Goal: Information Seeking & Learning: Check status

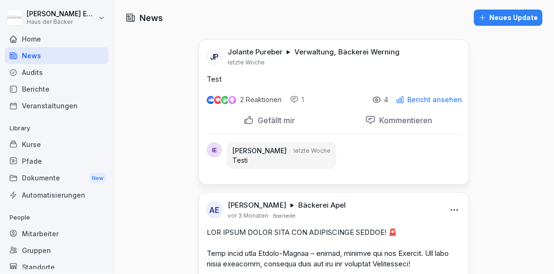
click at [432, 104] on div "2 Reaktionen 1 4 Bericht ansehen" at bounding box center [334, 97] width 270 height 27
click at [431, 101] on p "Bericht ansehen" at bounding box center [434, 100] width 55 height 8
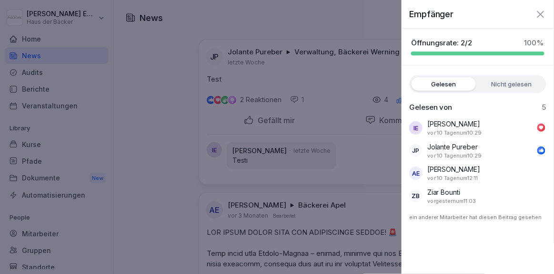
click at [544, 12] on icon "button" at bounding box center [540, 14] width 11 height 11
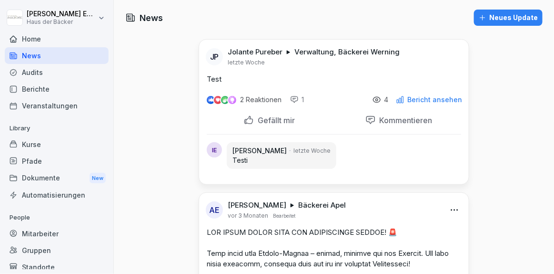
click at [30, 83] on div "Berichte" at bounding box center [57, 89] width 104 height 17
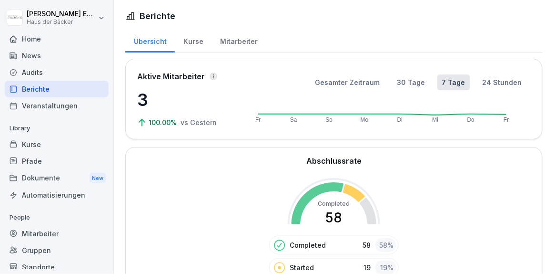
click at [193, 45] on div "Kurse" at bounding box center [193, 40] width 37 height 24
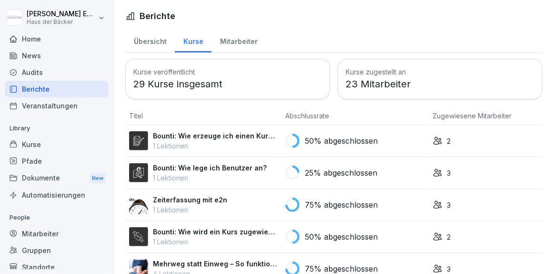
click at [318, 138] on p "50% abgeschlossen" at bounding box center [341, 140] width 73 height 11
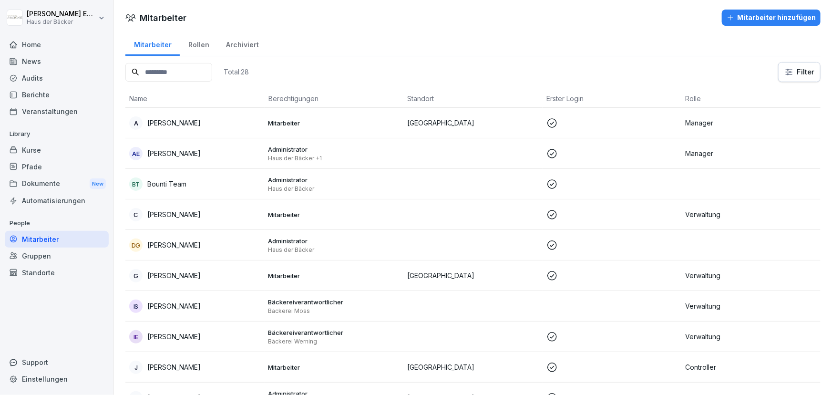
scroll to position [581, 0]
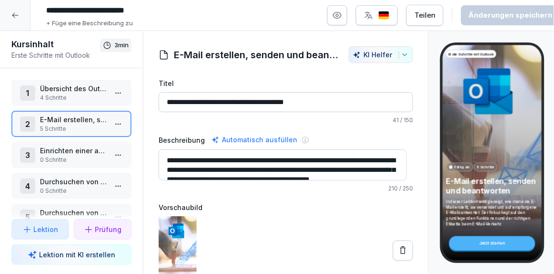
click at [20, 16] on div at bounding box center [15, 15] width 30 height 30
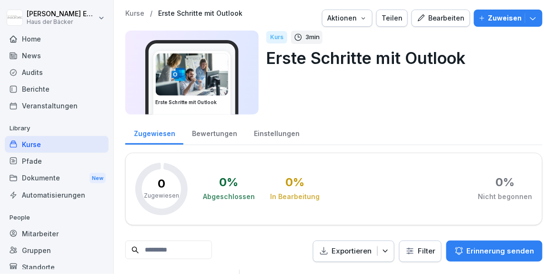
click at [60, 152] on div "Pfade" at bounding box center [57, 160] width 104 height 17
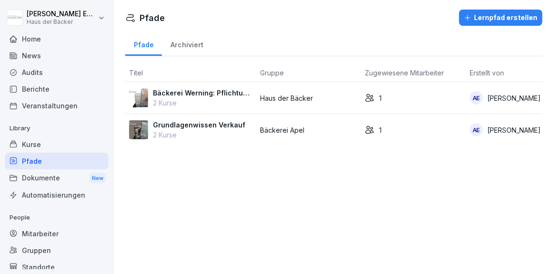
click at [218, 111] on td "Bäckerei Werning: Pflichtunterweisung 2 Kurse" at bounding box center [190, 98] width 131 height 32
